Goal: Information Seeking & Learning: Learn about a topic

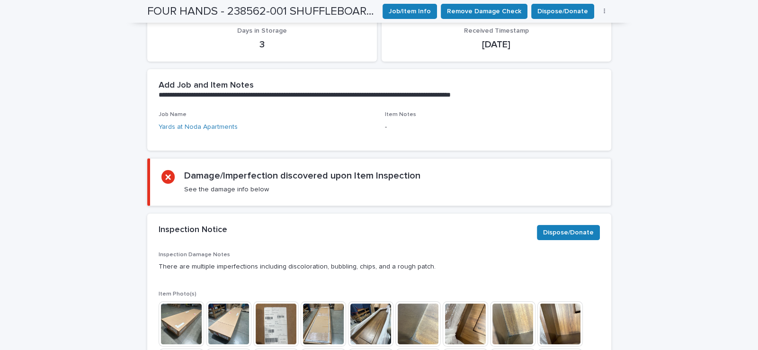
scroll to position [284, 0]
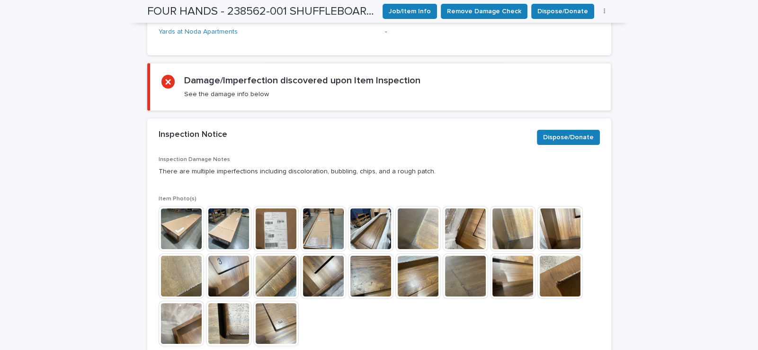
click at [178, 225] on img at bounding box center [181, 228] width 45 height 45
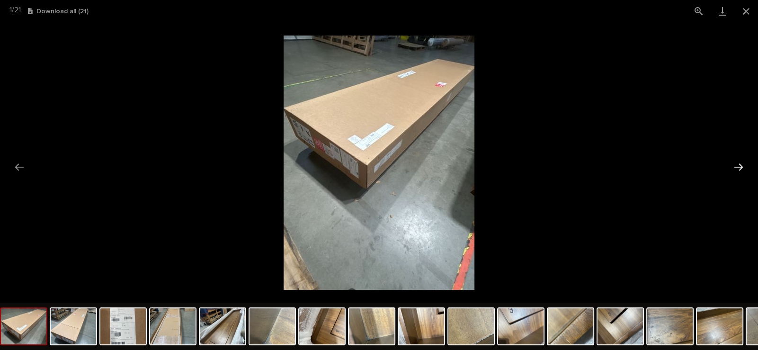
click at [741, 165] on button "Next slide" at bounding box center [738, 167] width 20 height 18
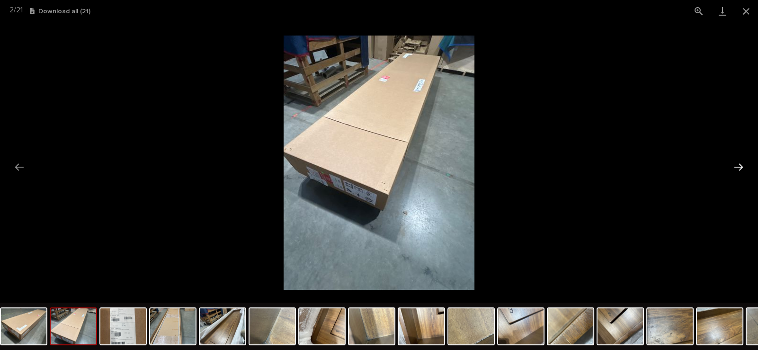
click at [741, 165] on button "Next slide" at bounding box center [738, 167] width 20 height 18
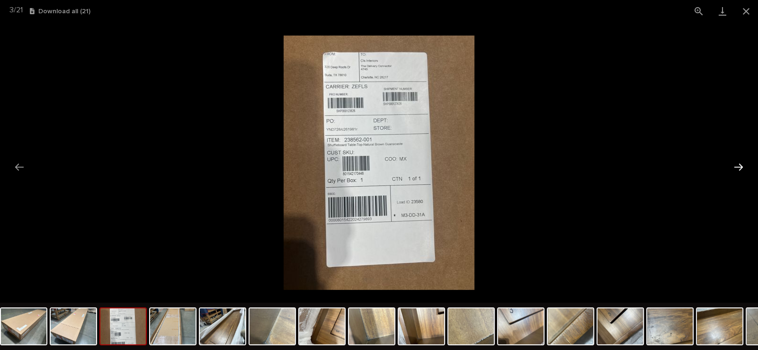
click at [741, 165] on button "Next slide" at bounding box center [738, 167] width 20 height 18
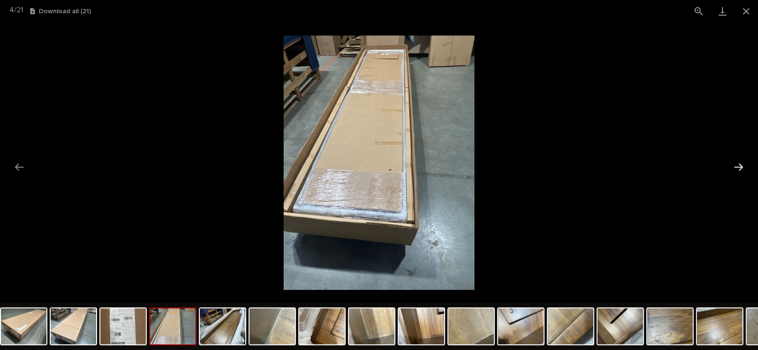
click at [741, 165] on button "Next slide" at bounding box center [738, 167] width 20 height 18
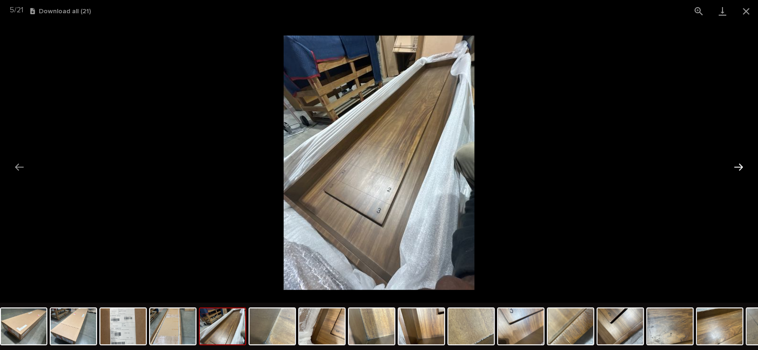
click at [741, 165] on button "Next slide" at bounding box center [738, 167] width 20 height 18
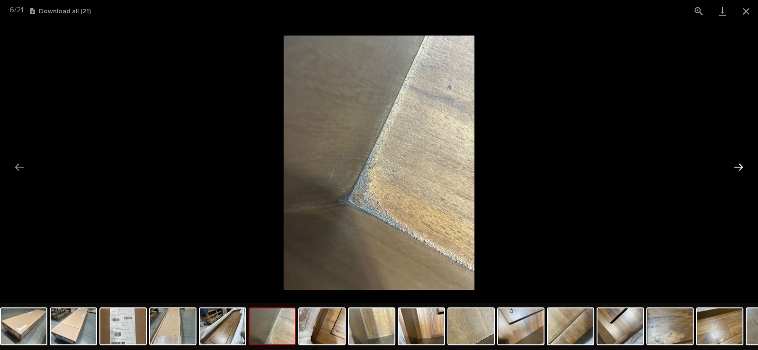
click at [741, 165] on button "Next slide" at bounding box center [738, 167] width 20 height 18
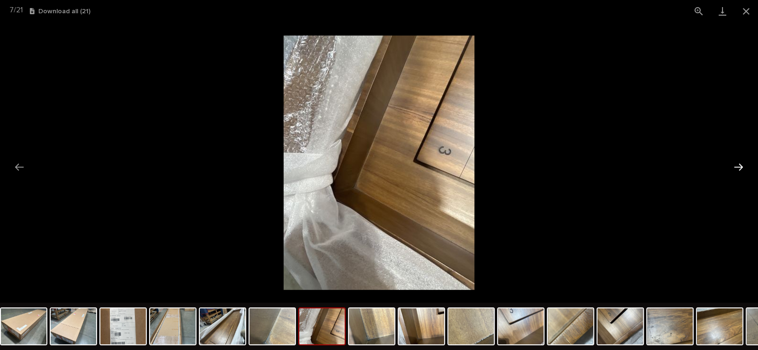
click at [741, 165] on button "Next slide" at bounding box center [738, 167] width 20 height 18
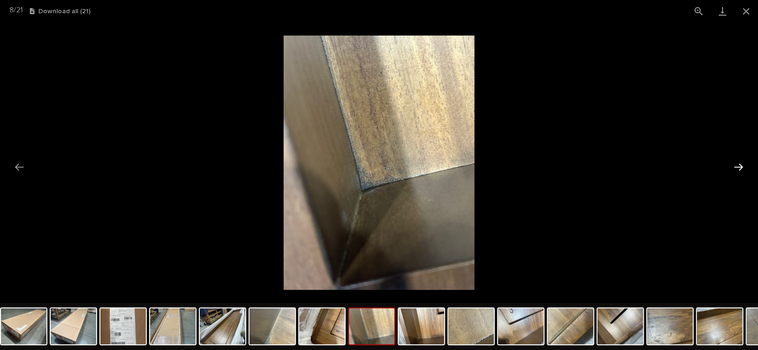
click at [741, 165] on button "Next slide" at bounding box center [738, 167] width 20 height 18
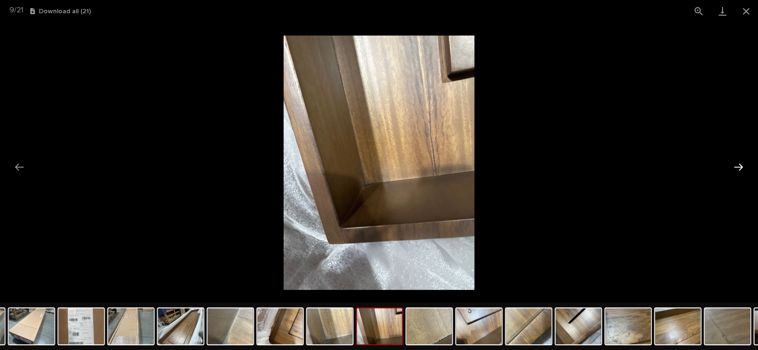
click at [741, 165] on button "Next slide" at bounding box center [738, 167] width 20 height 18
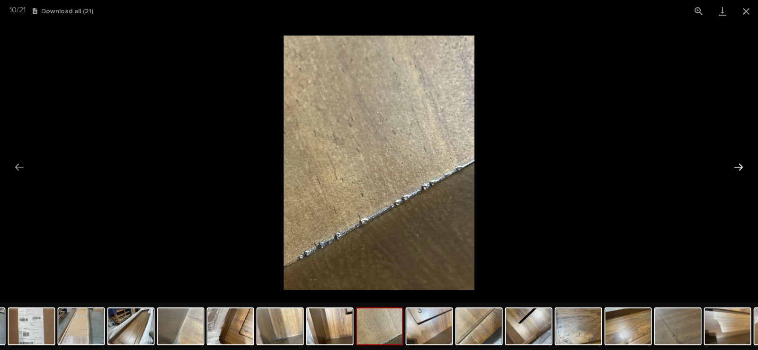
click at [741, 165] on button "Next slide" at bounding box center [738, 167] width 20 height 18
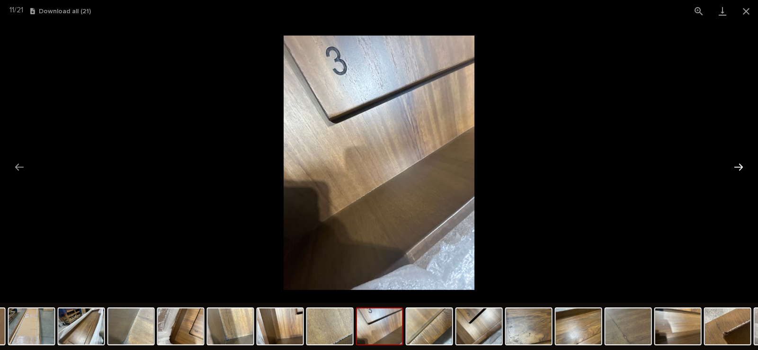
click at [741, 165] on button "Next slide" at bounding box center [738, 167] width 20 height 18
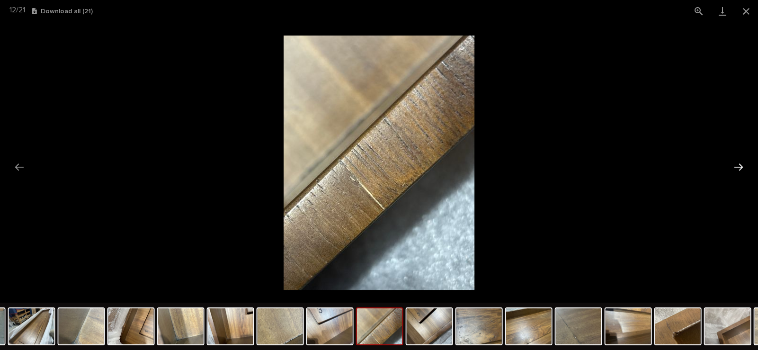
click at [741, 165] on button "Next slide" at bounding box center [738, 167] width 20 height 18
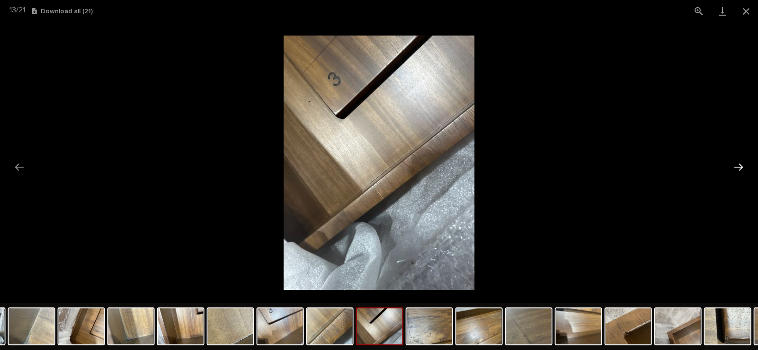
click at [741, 165] on button "Next slide" at bounding box center [738, 167] width 20 height 18
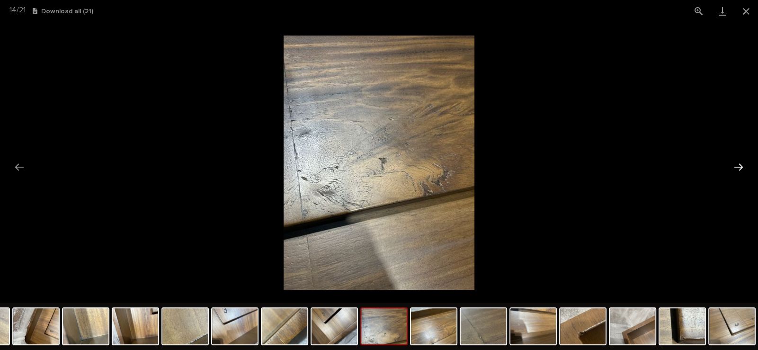
click at [741, 165] on button "Next slide" at bounding box center [738, 167] width 20 height 18
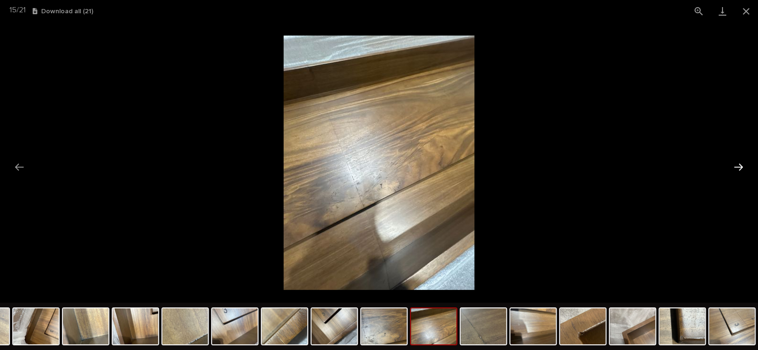
click at [741, 165] on button "Next slide" at bounding box center [738, 167] width 20 height 18
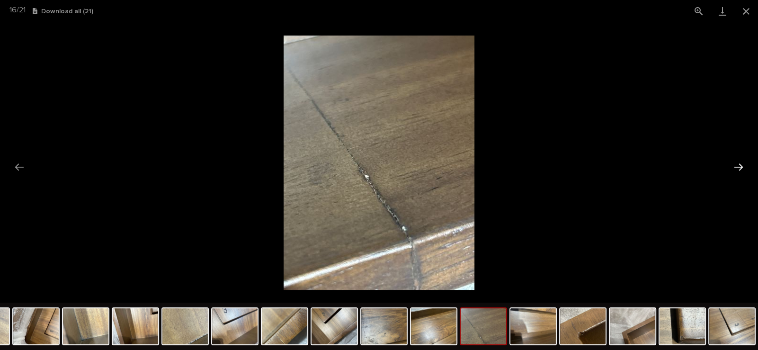
click at [741, 165] on button "Next slide" at bounding box center [738, 167] width 20 height 18
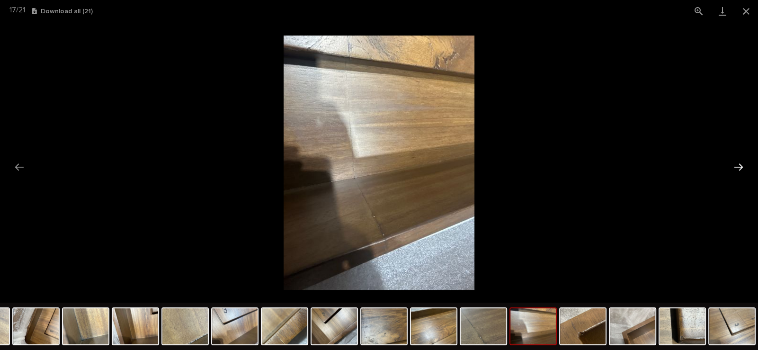
click at [741, 165] on button "Next slide" at bounding box center [738, 167] width 20 height 18
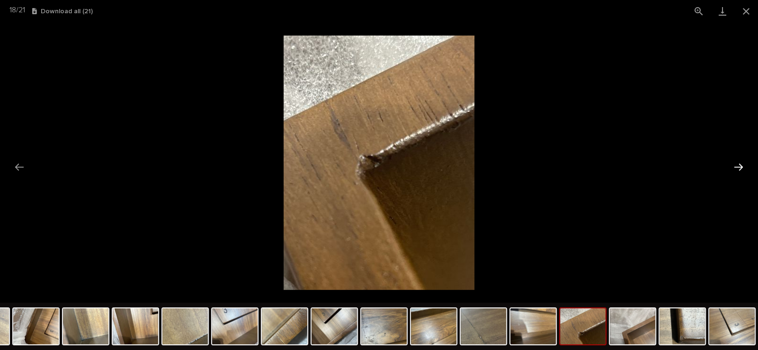
click at [741, 165] on button "Next slide" at bounding box center [738, 167] width 20 height 18
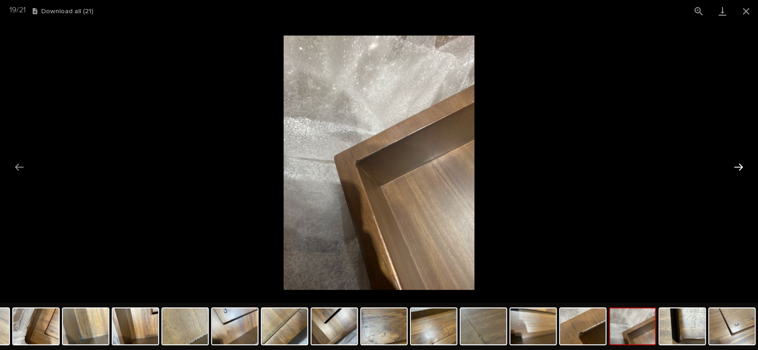
click at [741, 165] on button "Next slide" at bounding box center [738, 167] width 20 height 18
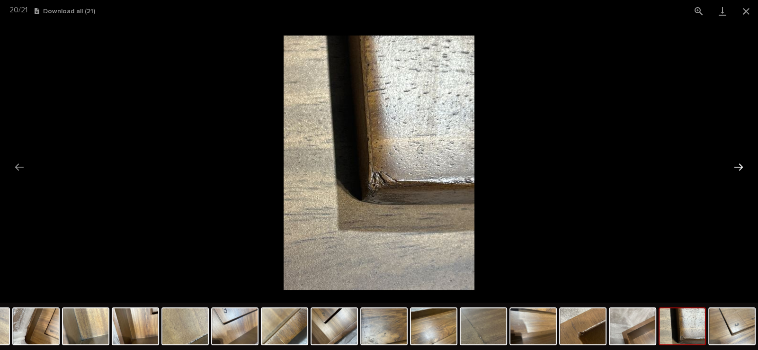
click at [741, 168] on button "Next slide" at bounding box center [738, 167] width 20 height 18
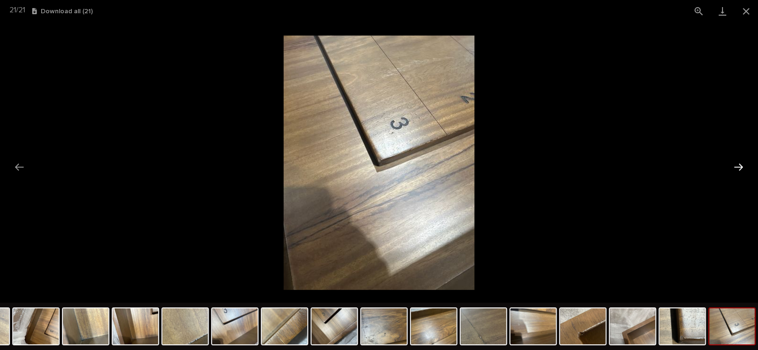
click at [740, 170] on button "Next slide" at bounding box center [738, 167] width 20 height 18
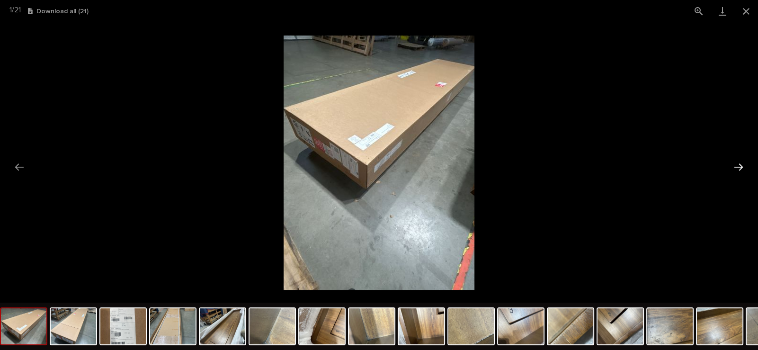
click at [740, 170] on button "Next slide" at bounding box center [738, 167] width 20 height 18
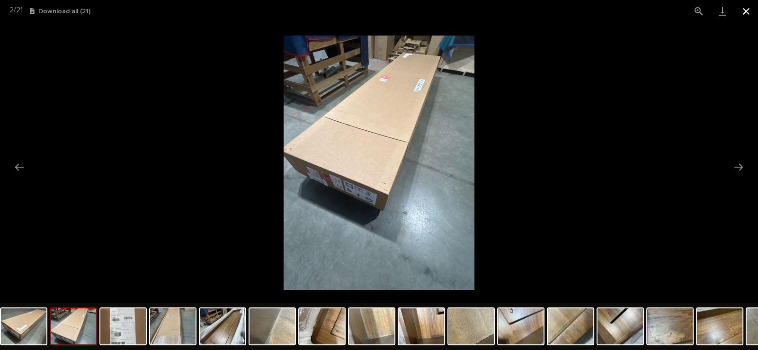
click at [747, 9] on button "Close gallery" at bounding box center [746, 11] width 24 height 22
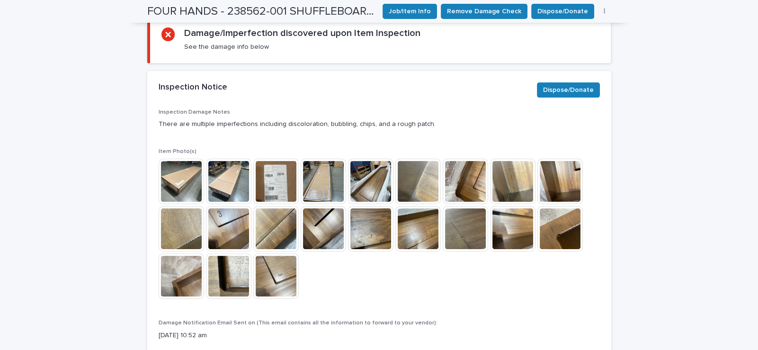
scroll to position [284, 0]
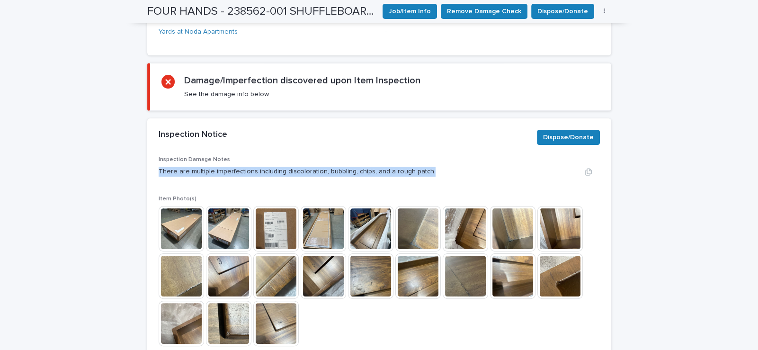
drag, startPoint x: 421, startPoint y: 169, endPoint x: 175, endPoint y: 167, distance: 245.6
click at [159, 169] on div "There are multiple imperfections including discoloration, bubbling, chips, and …" at bounding box center [379, 172] width 441 height 10
copy p "There are multiple imperfections including discoloration, bubbling, chips, and …"
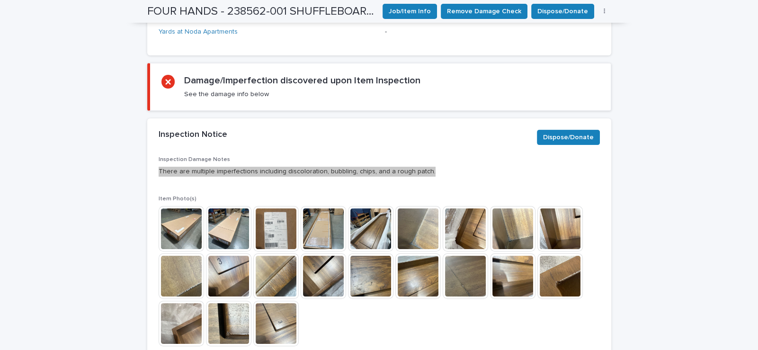
scroll to position [378, 0]
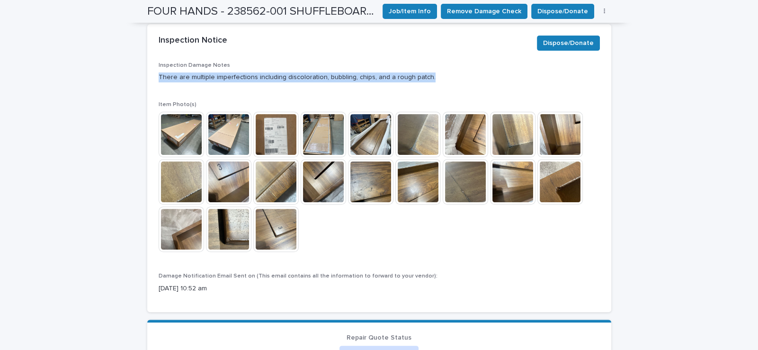
click at [186, 130] on img at bounding box center [181, 134] width 45 height 45
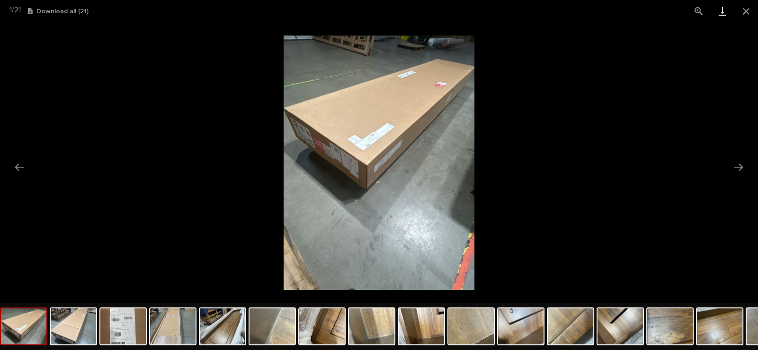
click at [723, 10] on link "Download" at bounding box center [722, 11] width 24 height 22
click at [39, 324] on img at bounding box center [23, 326] width 45 height 36
click at [67, 328] on img at bounding box center [73, 326] width 45 height 36
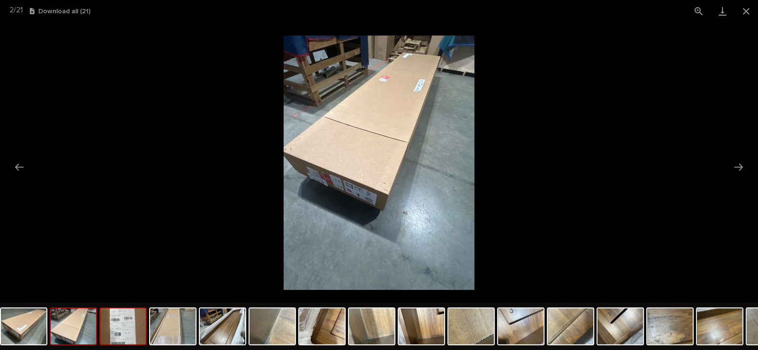
click at [117, 329] on img at bounding box center [122, 326] width 45 height 36
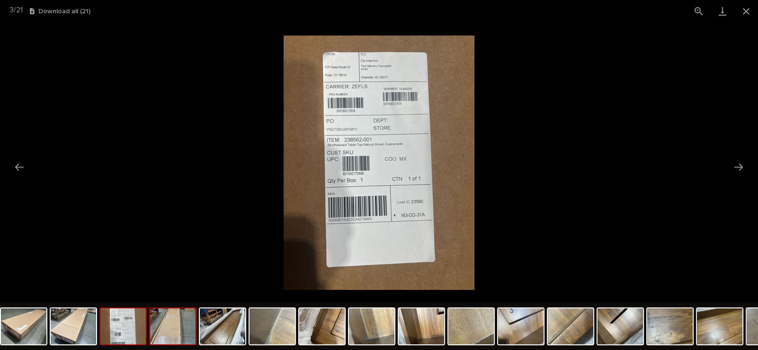
click at [156, 331] on img at bounding box center [172, 326] width 45 height 36
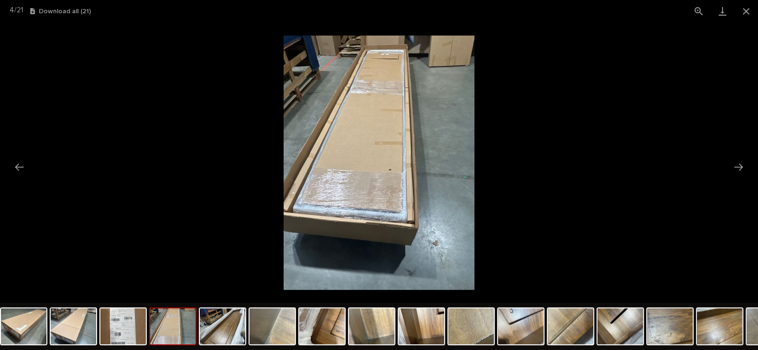
click at [75, 8] on button "Download all ( 21 )" at bounding box center [60, 11] width 61 height 7
click at [73, 10] on button "Download all ( 21 )" at bounding box center [60, 11] width 61 height 7
click at [747, 14] on button "Close gallery" at bounding box center [746, 11] width 24 height 22
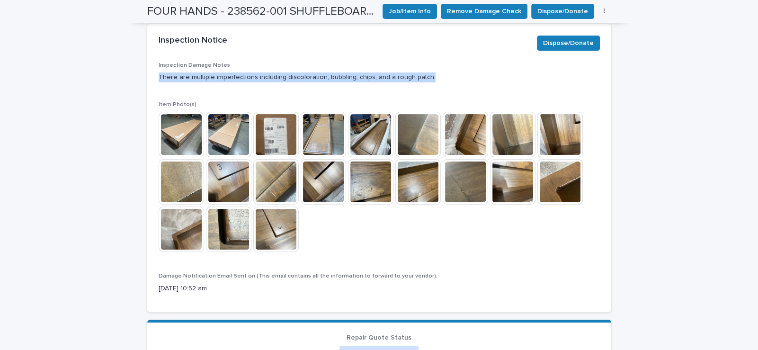
click at [168, 128] on img at bounding box center [181, 134] width 45 height 45
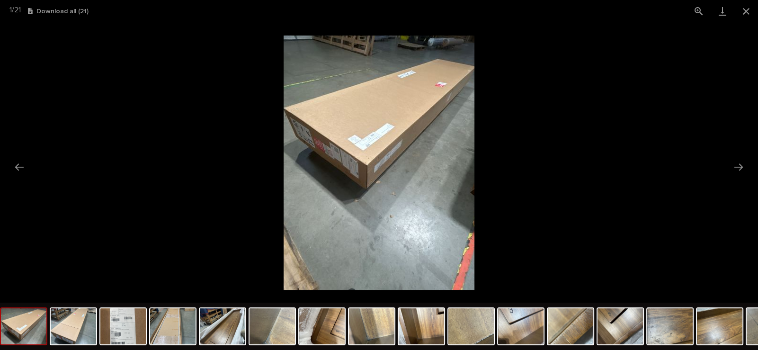
click at [69, 9] on button "Download all ( 21 )" at bounding box center [58, 11] width 61 height 7
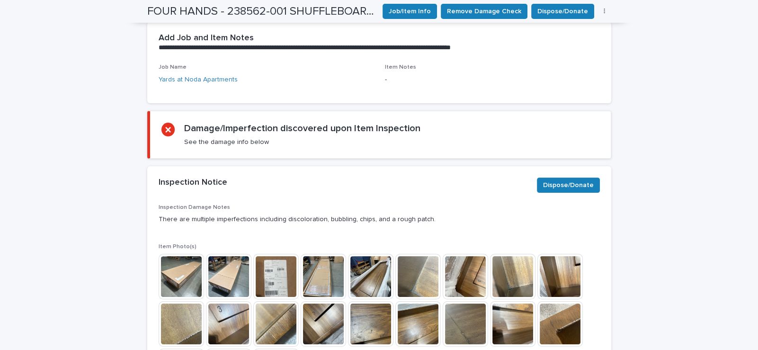
scroll to position [284, 0]
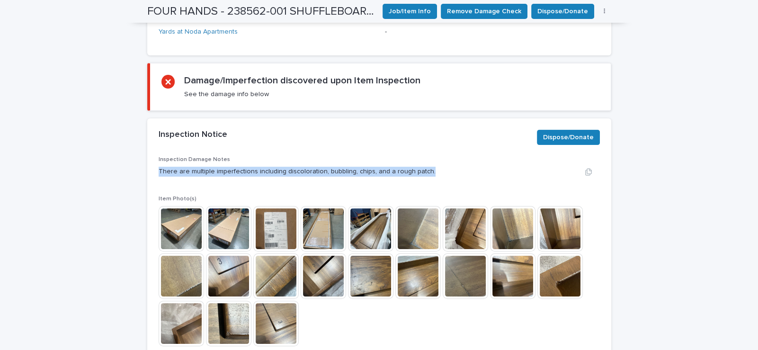
drag, startPoint x: 425, startPoint y: 168, endPoint x: 154, endPoint y: 175, distance: 270.8
click at [159, 175] on div "There are multiple imperfections including discoloration, bubbling, chips, and …" at bounding box center [379, 172] width 441 height 10
copy p "There are multiple imperfections including discoloration, bubbling, chips, and …"
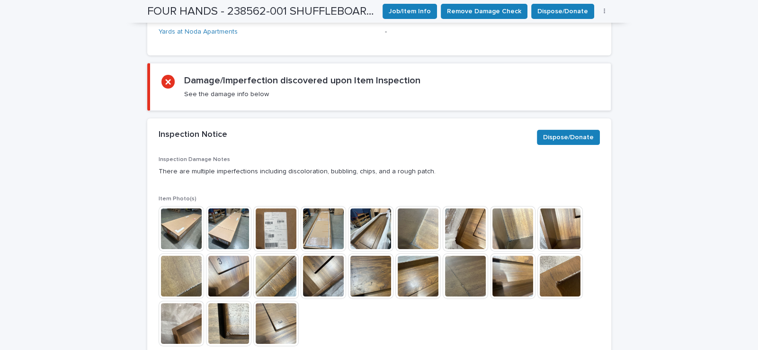
click at [320, 146] on div "Inspection Notice Dispose/Donate" at bounding box center [379, 137] width 464 height 38
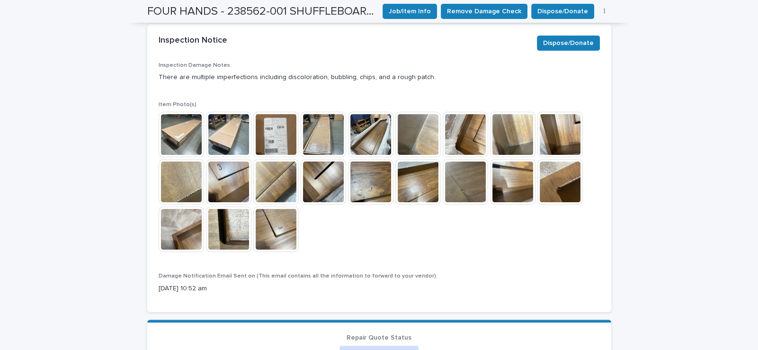
click at [175, 133] on img at bounding box center [181, 134] width 45 height 45
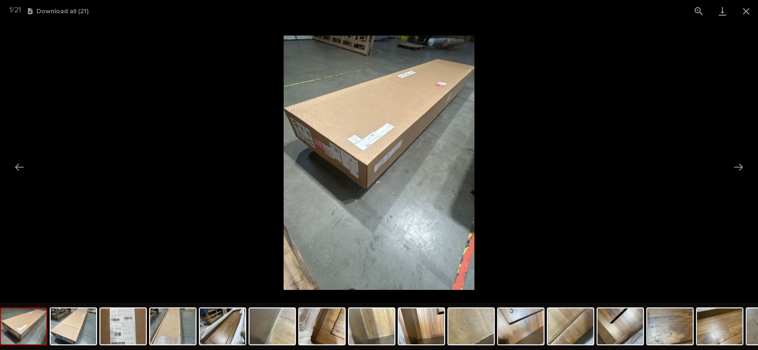
click at [86, 11] on button "Download all ( 21 )" at bounding box center [58, 11] width 61 height 7
click at [80, 8] on button "Download all ( 21 )" at bounding box center [58, 11] width 61 height 7
click at [734, 165] on button "Next slide" at bounding box center [738, 167] width 20 height 18
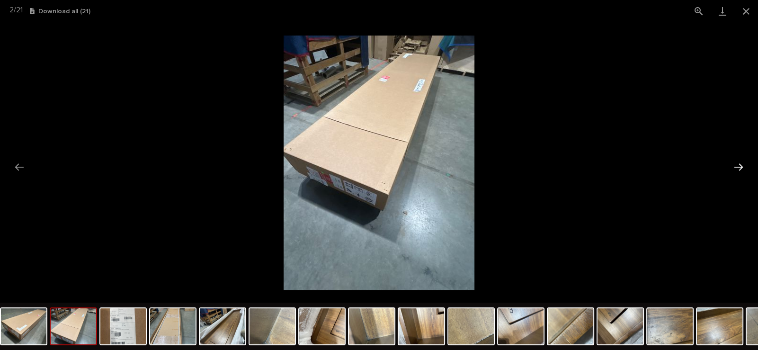
click at [742, 166] on button "Next slide" at bounding box center [738, 167] width 20 height 18
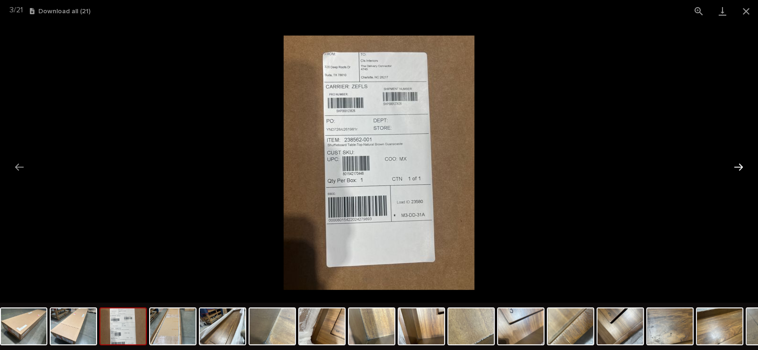
click at [742, 167] on button "Next slide" at bounding box center [738, 167] width 20 height 18
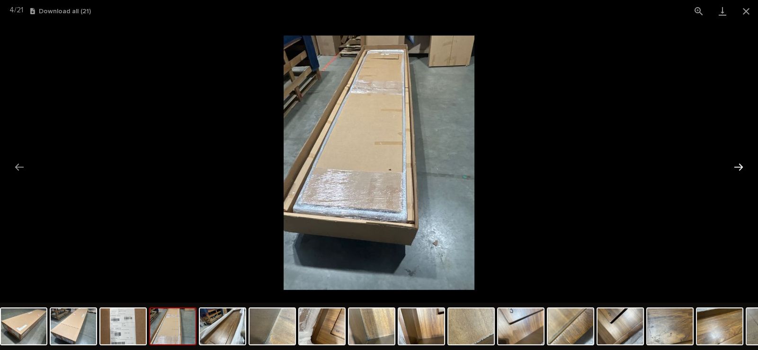
click at [740, 170] on button "Next slide" at bounding box center [738, 167] width 20 height 18
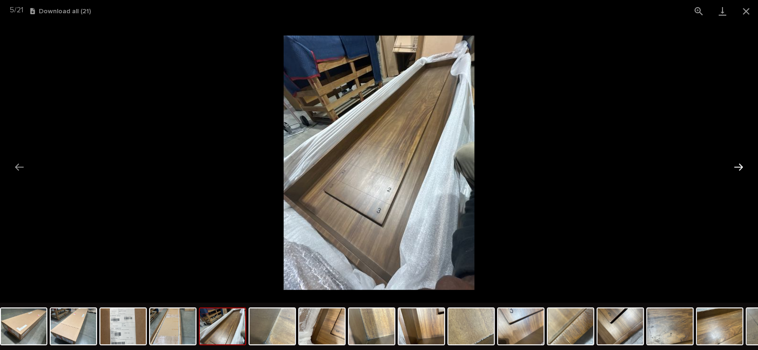
click at [740, 170] on button "Next slide" at bounding box center [738, 167] width 20 height 18
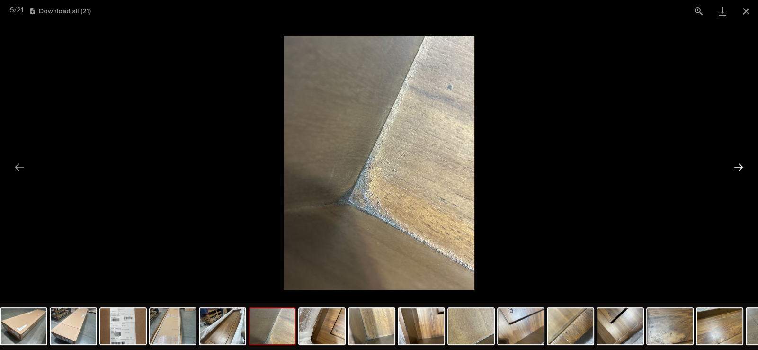
click at [743, 169] on button "Next slide" at bounding box center [738, 167] width 20 height 18
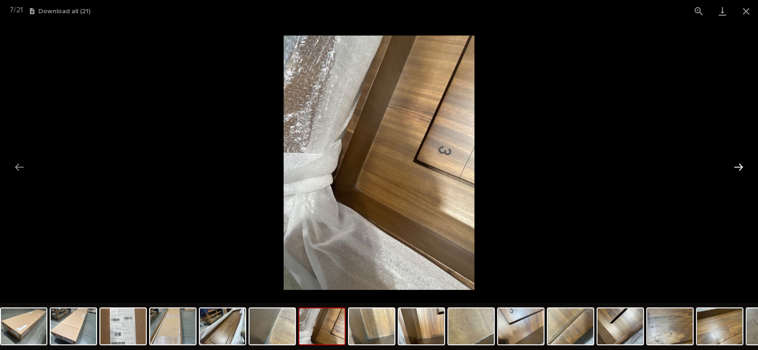
click at [742, 170] on button "Next slide" at bounding box center [738, 167] width 20 height 18
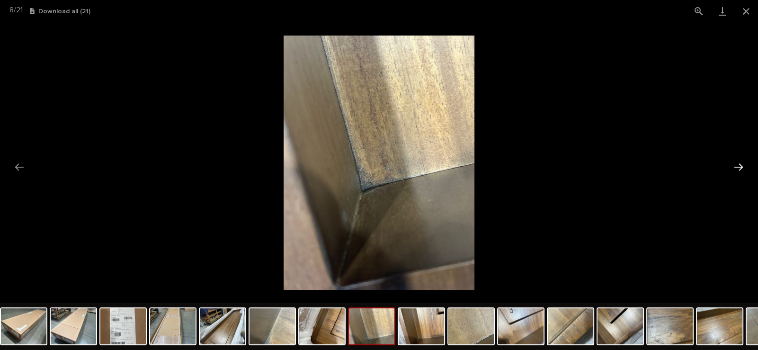
click at [742, 170] on button "Next slide" at bounding box center [738, 167] width 20 height 18
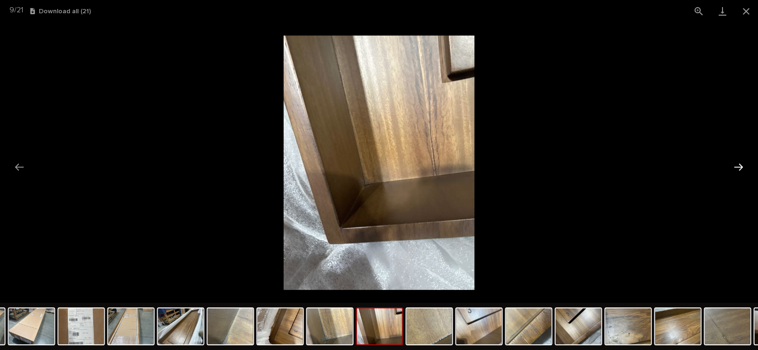
click at [742, 170] on button "Next slide" at bounding box center [738, 167] width 20 height 18
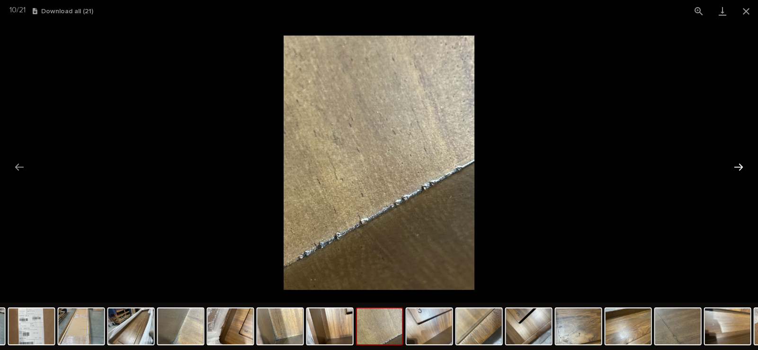
click at [742, 170] on button "Next slide" at bounding box center [738, 167] width 20 height 18
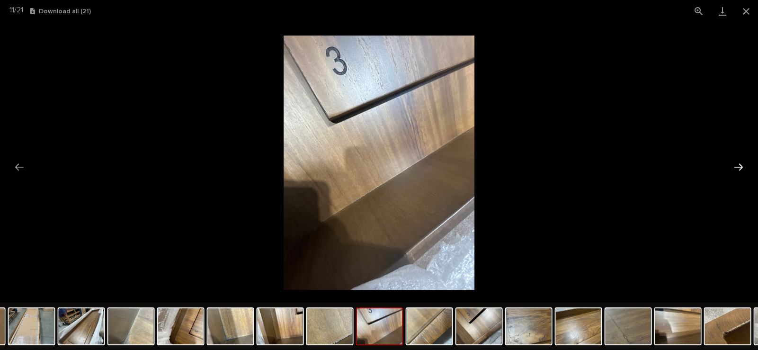
click at [742, 170] on button "Next slide" at bounding box center [738, 167] width 20 height 18
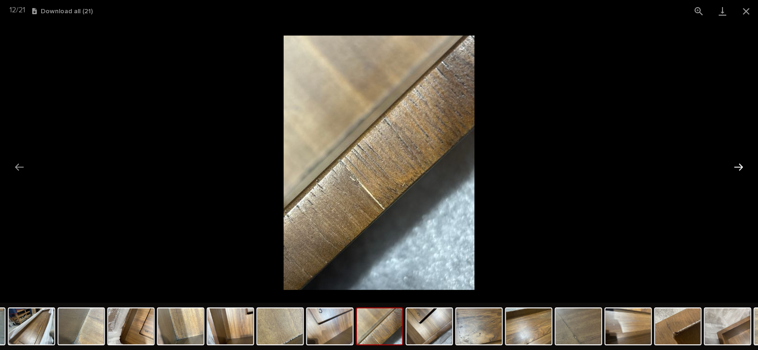
click at [742, 170] on button "Next slide" at bounding box center [738, 167] width 20 height 18
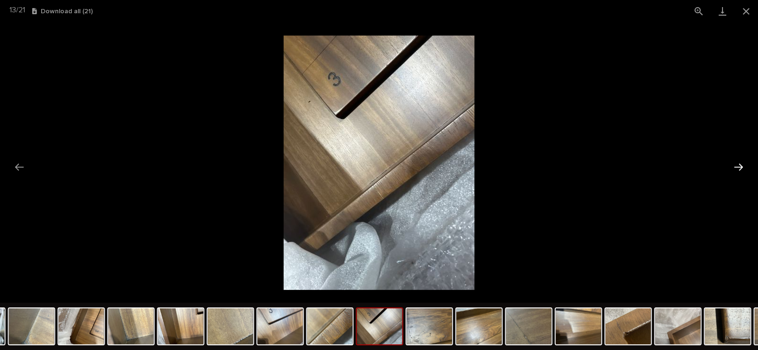
click at [742, 170] on button "Next slide" at bounding box center [738, 167] width 20 height 18
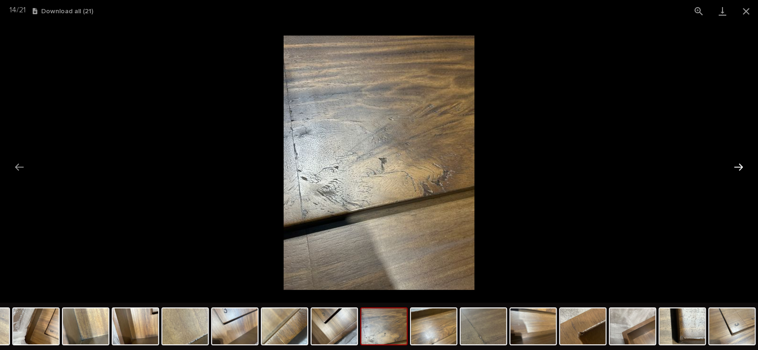
click at [742, 170] on button "Next slide" at bounding box center [738, 167] width 20 height 18
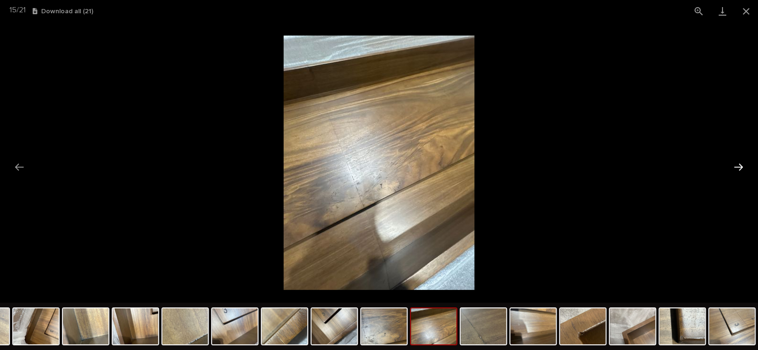
click at [742, 170] on button "Next slide" at bounding box center [738, 167] width 20 height 18
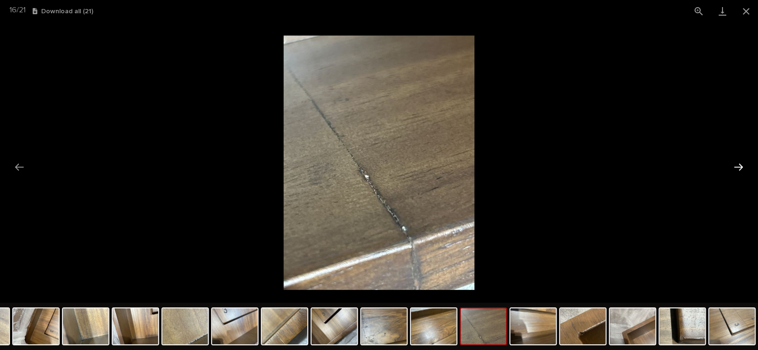
click at [741, 171] on button "Next slide" at bounding box center [738, 167] width 20 height 18
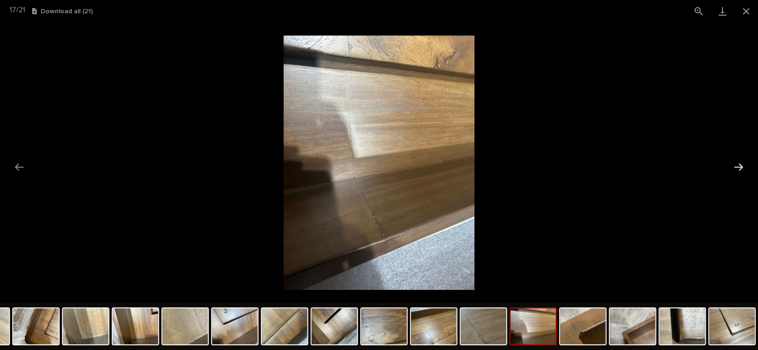
click at [741, 171] on button "Next slide" at bounding box center [738, 167] width 20 height 18
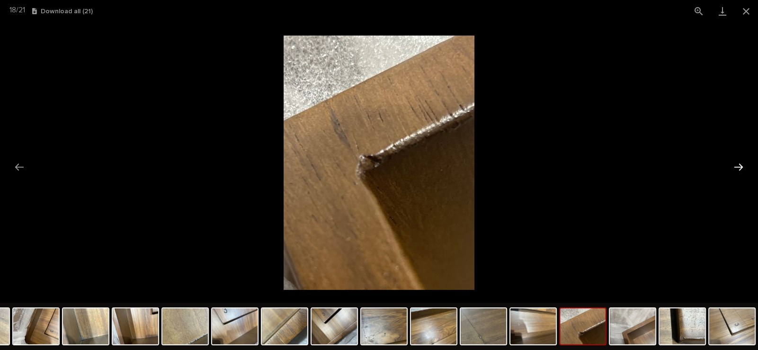
click at [741, 171] on button "Next slide" at bounding box center [738, 167] width 20 height 18
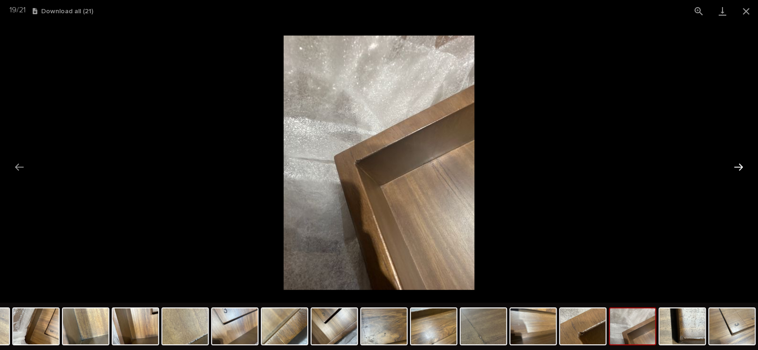
click at [741, 171] on button "Next slide" at bounding box center [738, 167] width 20 height 18
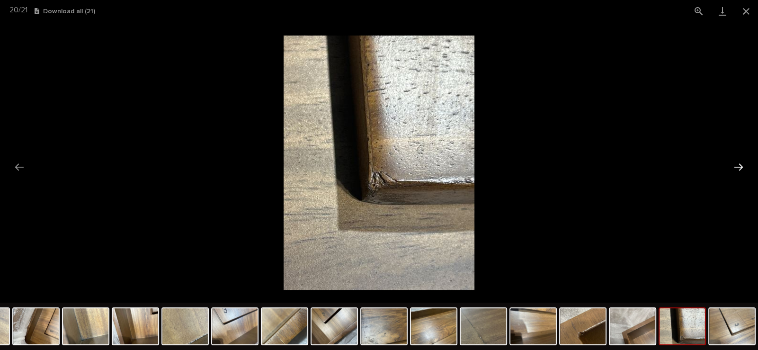
click at [741, 171] on button "Next slide" at bounding box center [738, 167] width 20 height 18
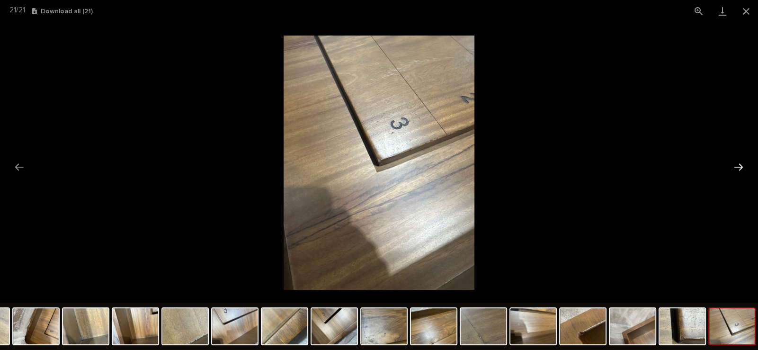
click at [741, 171] on button "Next slide" at bounding box center [738, 167] width 20 height 18
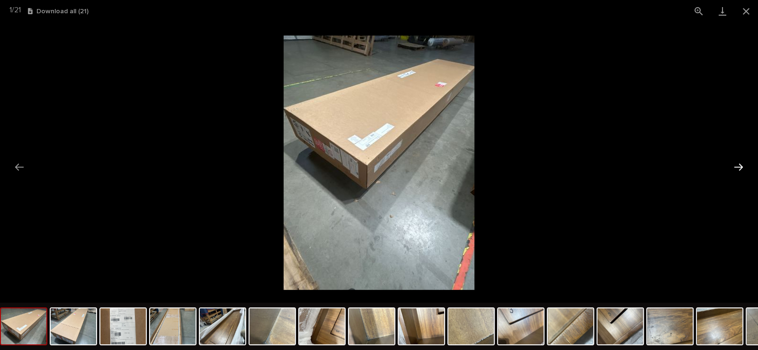
click at [741, 171] on button "Next slide" at bounding box center [738, 167] width 20 height 18
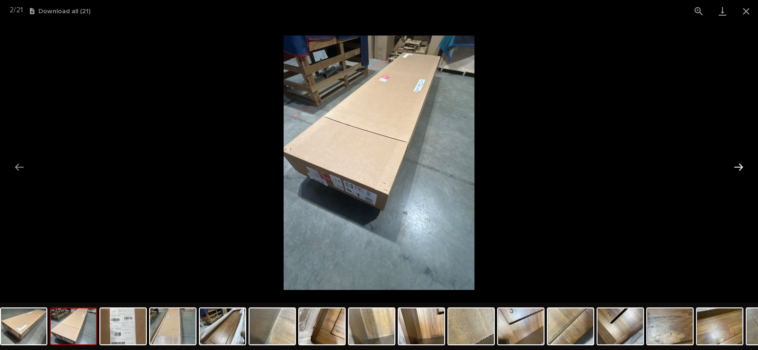
click at [741, 171] on button "Next slide" at bounding box center [738, 167] width 20 height 18
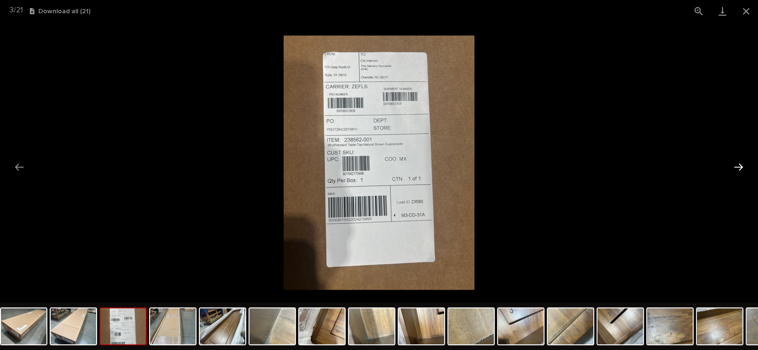
click at [741, 171] on button "Next slide" at bounding box center [738, 167] width 20 height 18
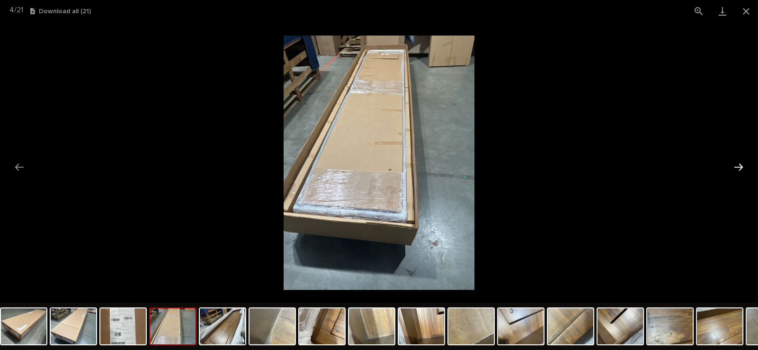
click at [741, 171] on button "Next slide" at bounding box center [738, 167] width 20 height 18
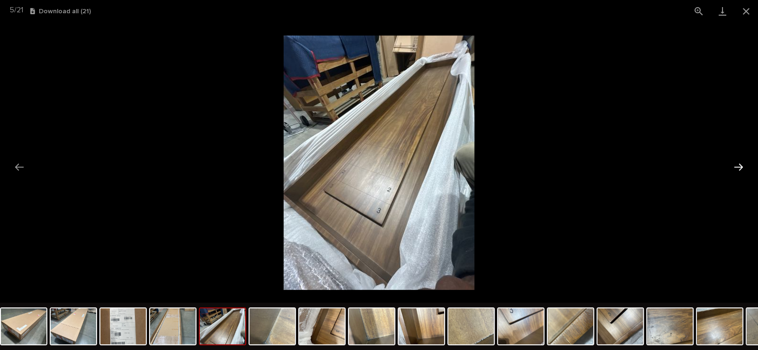
click at [741, 171] on button "Next slide" at bounding box center [738, 167] width 20 height 18
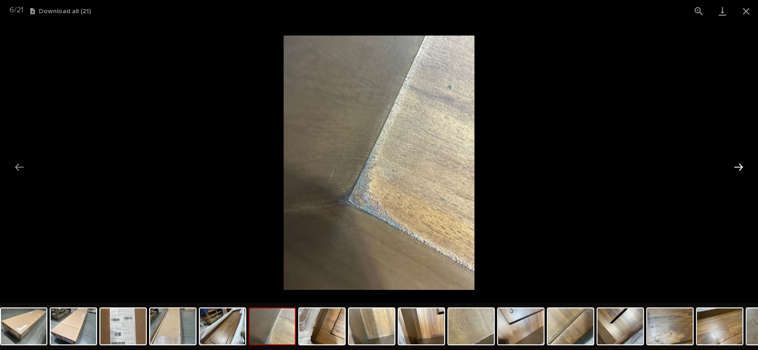
click at [736, 160] on button "Next slide" at bounding box center [738, 167] width 20 height 18
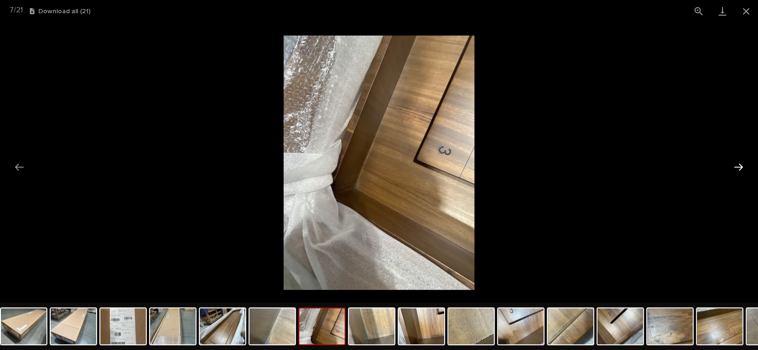
click at [736, 160] on button "Next slide" at bounding box center [738, 167] width 20 height 18
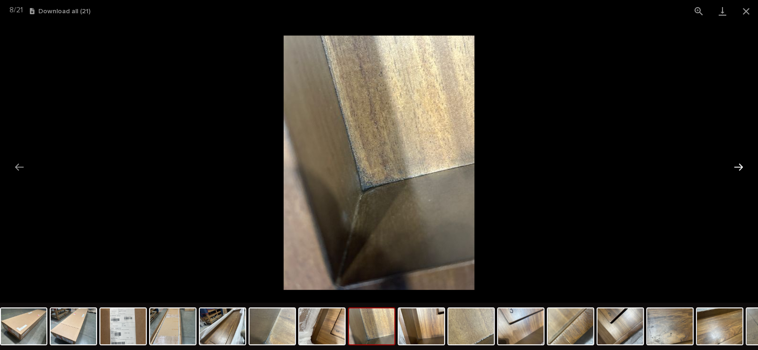
drag, startPoint x: 734, startPoint y: 160, endPoint x: 729, endPoint y: 171, distance: 12.1
click at [734, 163] on button "Next slide" at bounding box center [738, 167] width 20 height 18
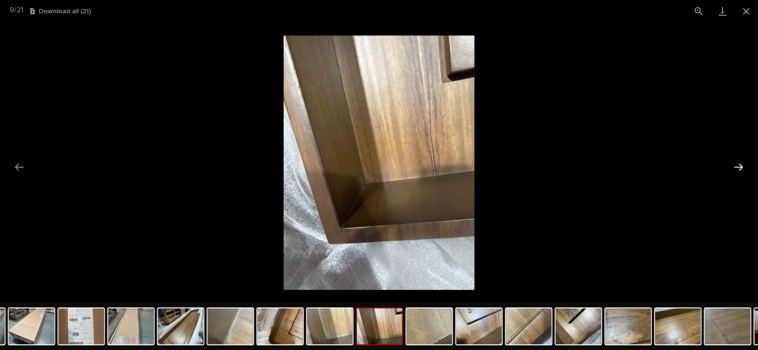
click at [735, 168] on button "Next slide" at bounding box center [738, 167] width 20 height 18
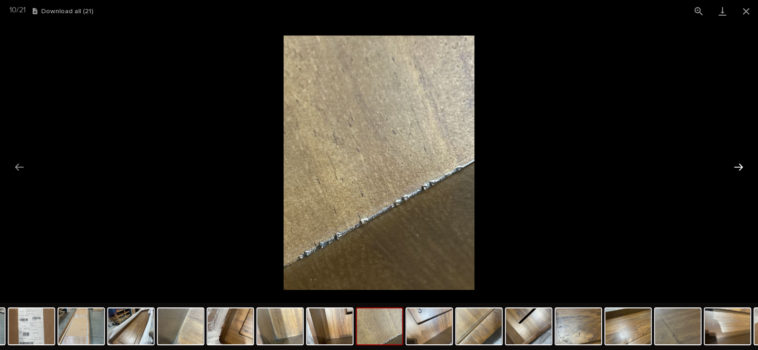
drag, startPoint x: 736, startPoint y: 168, endPoint x: 735, endPoint y: 172, distance: 4.8
click at [736, 170] on button "Next slide" at bounding box center [738, 167] width 20 height 18
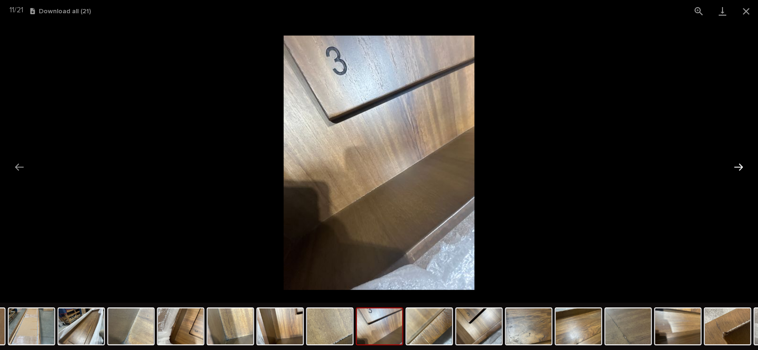
click at [735, 172] on button "Next slide" at bounding box center [738, 167] width 20 height 18
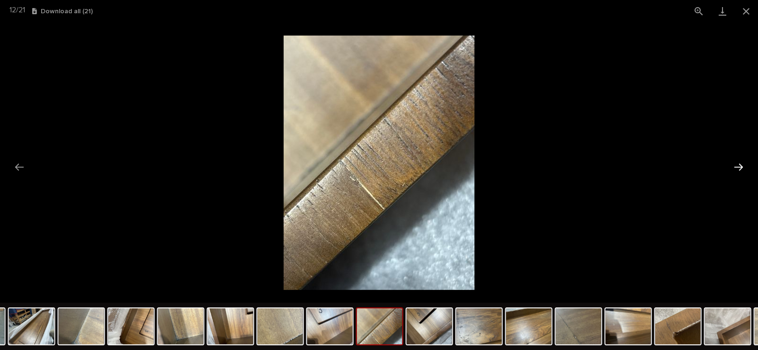
click at [735, 172] on button "Next slide" at bounding box center [738, 167] width 20 height 18
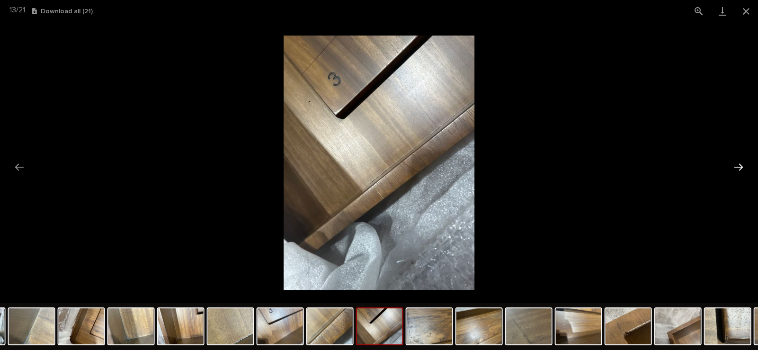
click at [735, 172] on button "Next slide" at bounding box center [738, 167] width 20 height 18
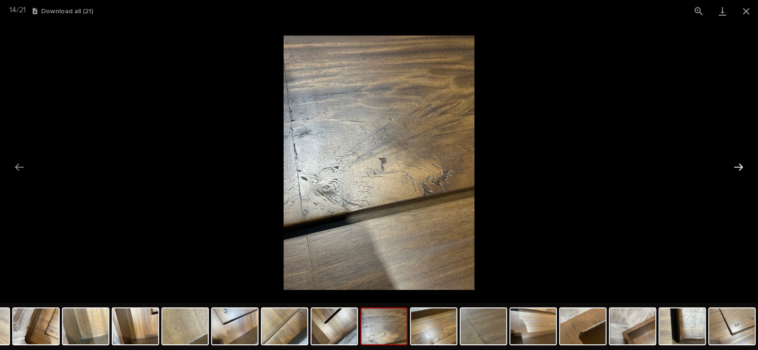
click at [735, 172] on button "Next slide" at bounding box center [738, 167] width 20 height 18
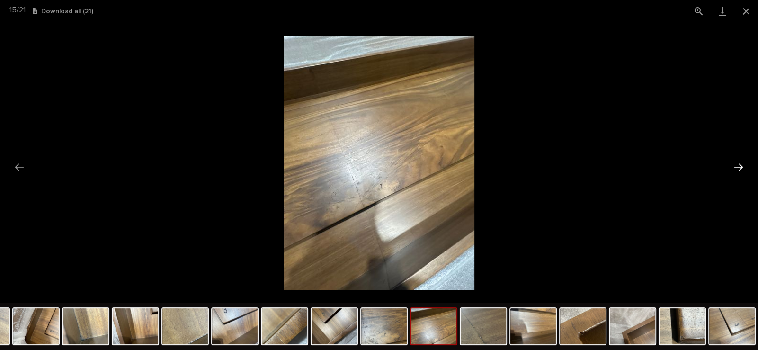
click at [735, 173] on button "Next slide" at bounding box center [738, 167] width 20 height 18
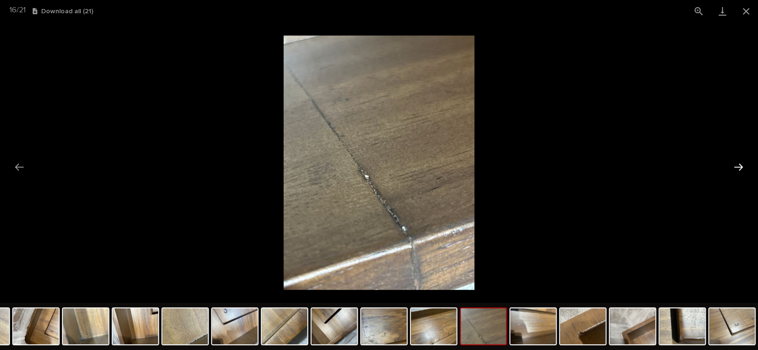
click at [735, 173] on button "Next slide" at bounding box center [738, 167] width 20 height 18
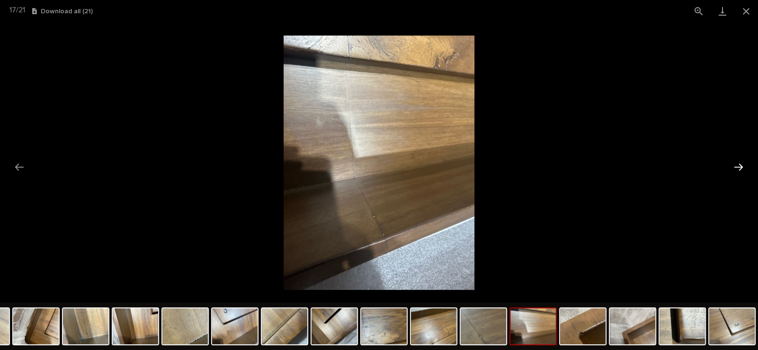
click at [743, 163] on button "Next slide" at bounding box center [738, 167] width 20 height 18
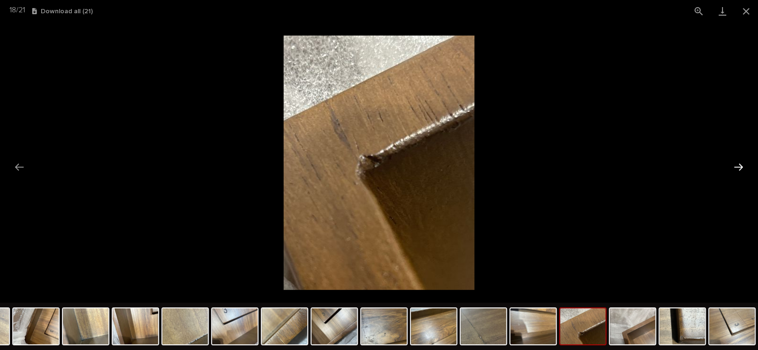
click at [743, 163] on button "Next slide" at bounding box center [738, 167] width 20 height 18
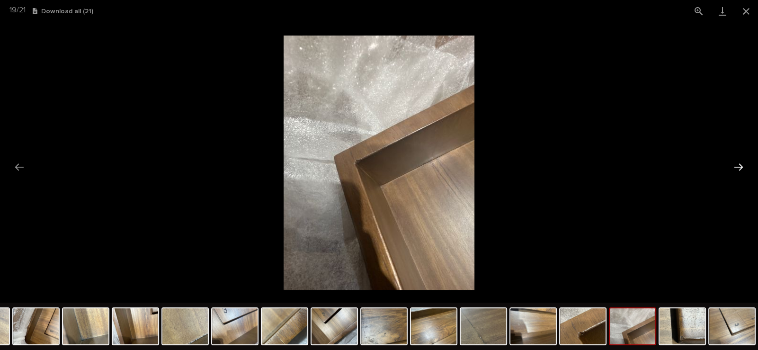
click at [743, 163] on button "Next slide" at bounding box center [738, 167] width 20 height 18
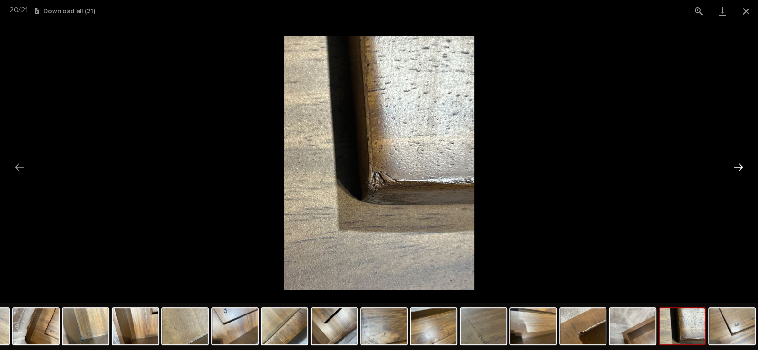
click at [743, 163] on button "Next slide" at bounding box center [738, 167] width 20 height 18
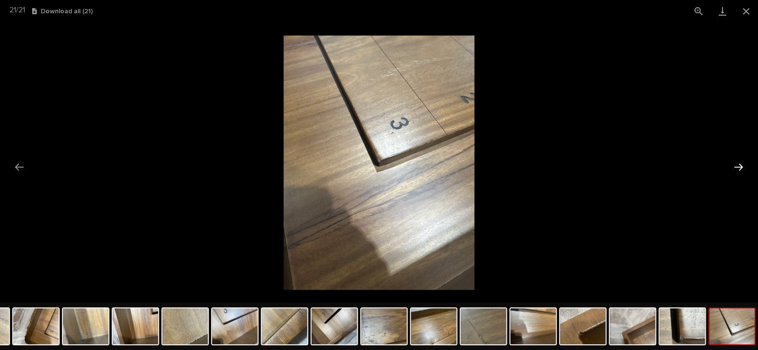
click at [743, 163] on button "Next slide" at bounding box center [738, 167] width 20 height 18
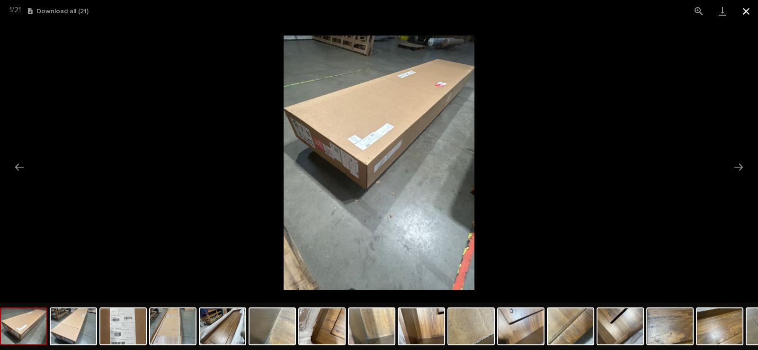
click at [743, 10] on button "Close gallery" at bounding box center [746, 11] width 24 height 22
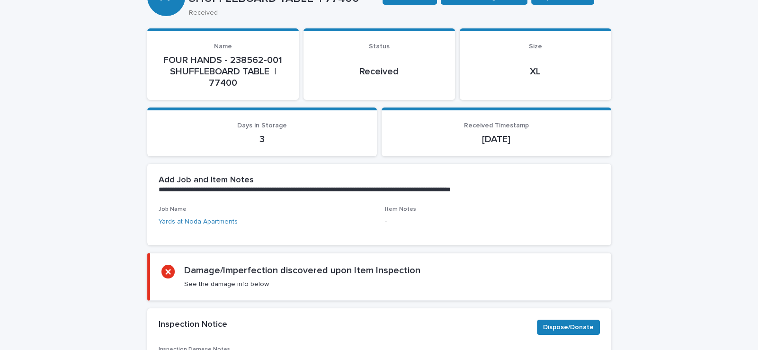
scroll to position [0, 0]
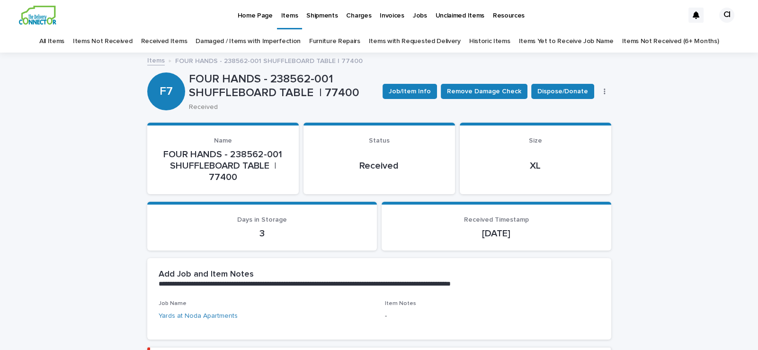
click at [183, 41] on link "Received Items" at bounding box center [164, 41] width 46 height 22
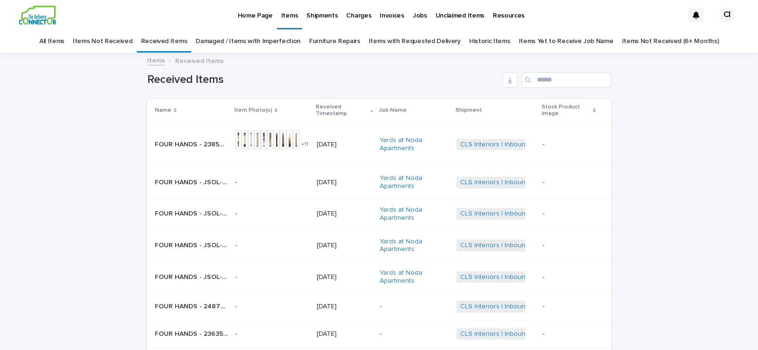
click at [266, 42] on link "Damaged / Items with Imperfection" at bounding box center [247, 41] width 105 height 22
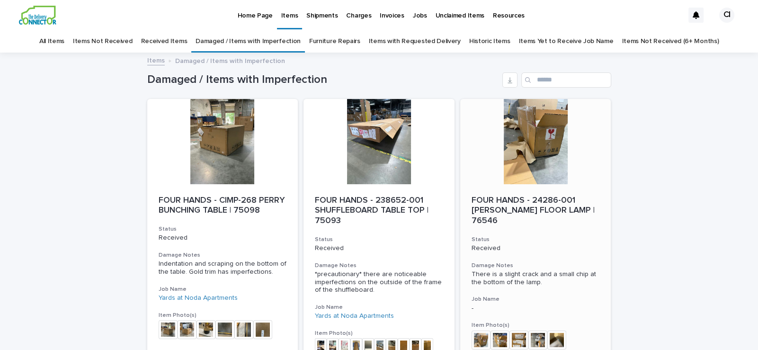
click at [504, 196] on p "FOUR HANDS - 24286-001 [PERSON_NAME] FLOOR LAMP | 76546" at bounding box center [535, 210] width 128 height 31
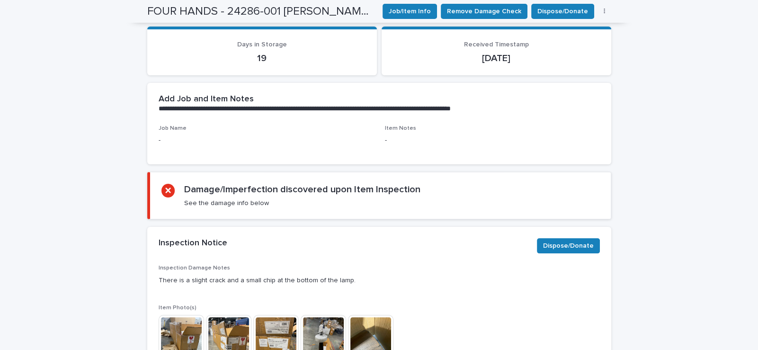
scroll to position [284, 0]
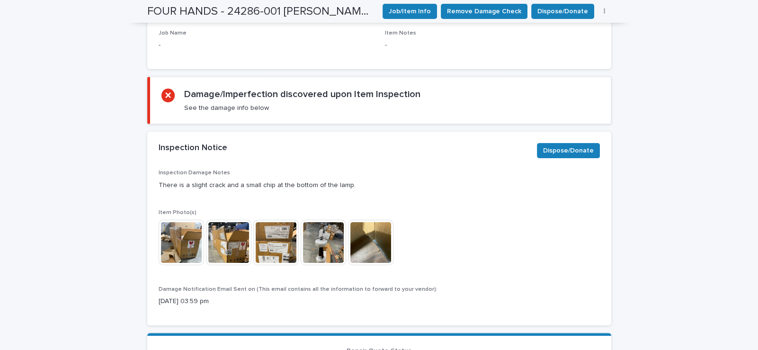
click at [322, 231] on img at bounding box center [322, 242] width 45 height 45
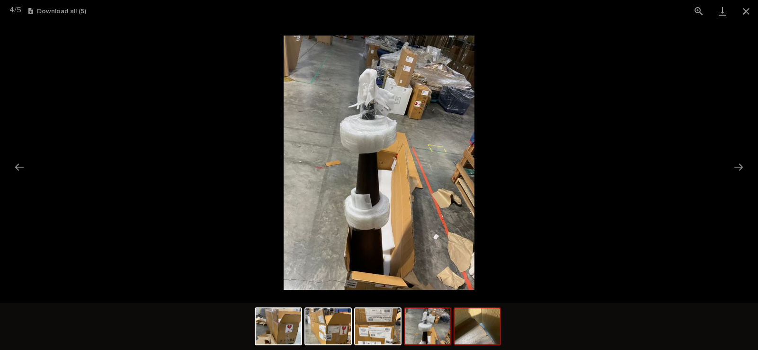
click at [476, 322] on img at bounding box center [476, 326] width 45 height 36
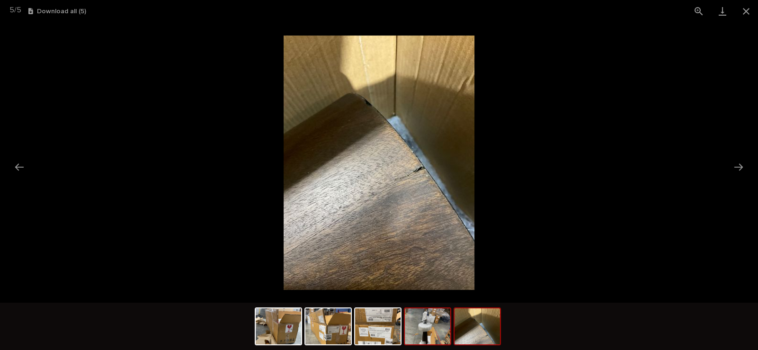
click at [427, 332] on img at bounding box center [427, 326] width 45 height 36
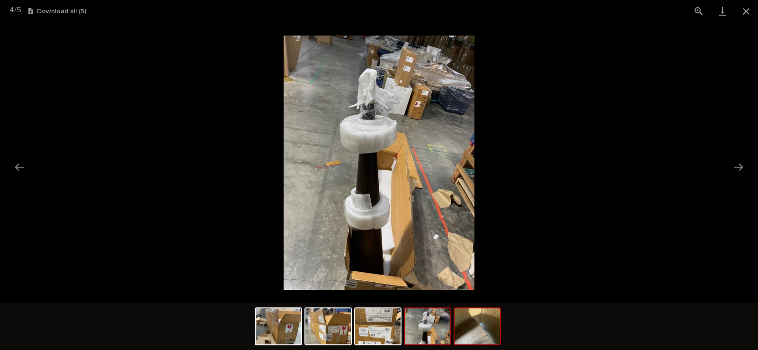
click at [478, 326] on img at bounding box center [476, 326] width 45 height 36
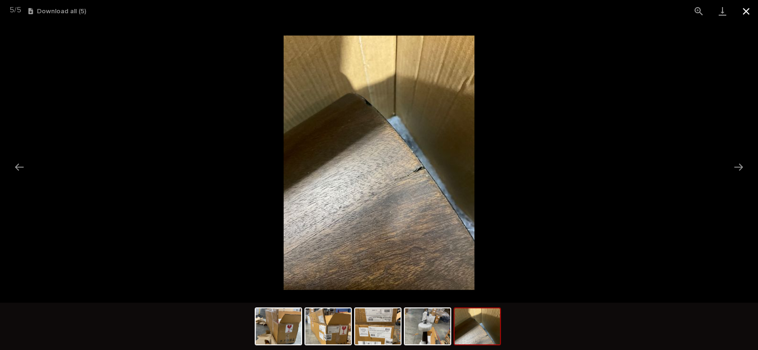
click at [746, 9] on button "Close gallery" at bounding box center [746, 11] width 24 height 22
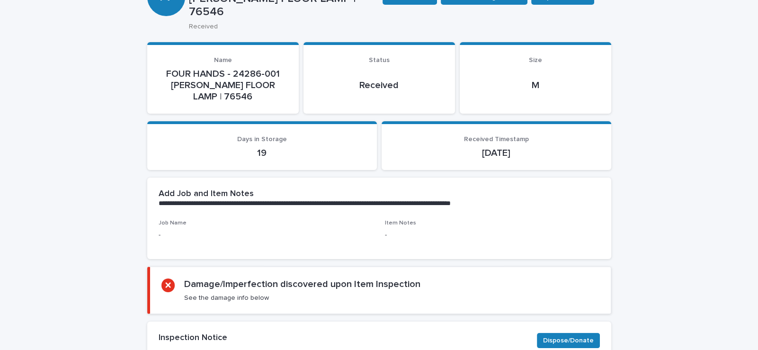
scroll to position [0, 0]
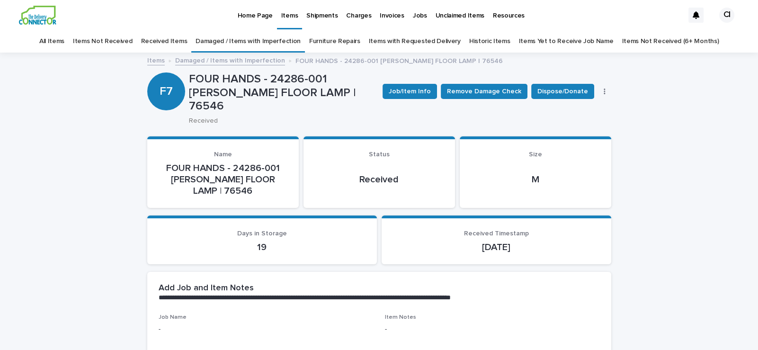
click at [280, 40] on link "Damaged / Items with Imperfection" at bounding box center [247, 41] width 105 height 22
